Goal: Navigation & Orientation: Find specific page/section

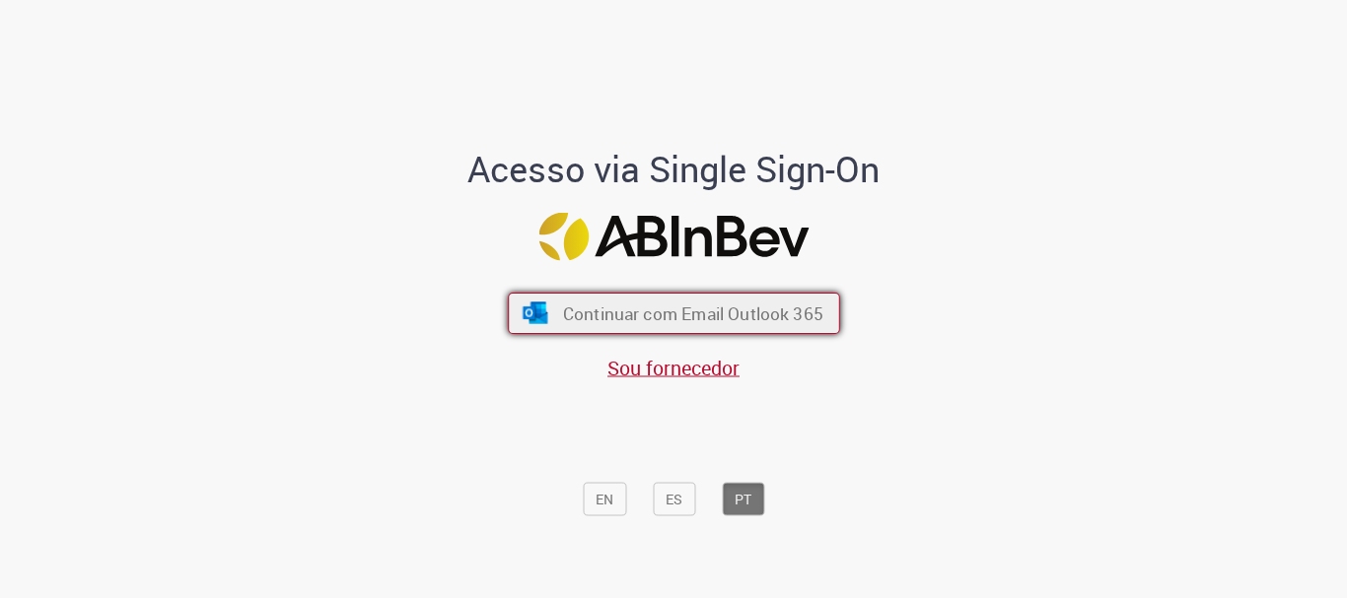
click at [595, 299] on button "Continuar com Email Outlook 365" at bounding box center [674, 313] width 332 height 41
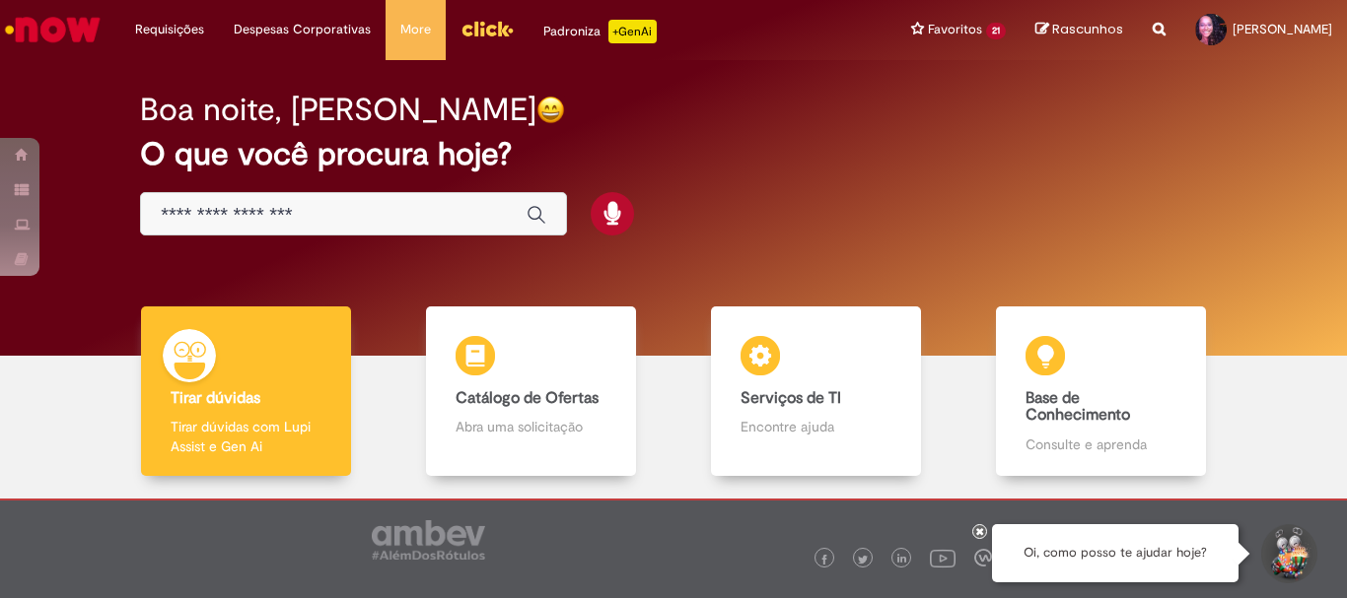
click at [477, 35] on img "Menu Cabeçalho" at bounding box center [486, 29] width 53 height 30
click at [485, 36] on img "Menu Cabeçalho" at bounding box center [486, 29] width 53 height 30
click at [488, 55] on link "Menu Cabeçalho" at bounding box center [487, 29] width 83 height 59
click at [484, 32] on img "Menu Cabeçalho" at bounding box center [486, 29] width 53 height 30
